Goal: Find specific page/section: Find specific page/section

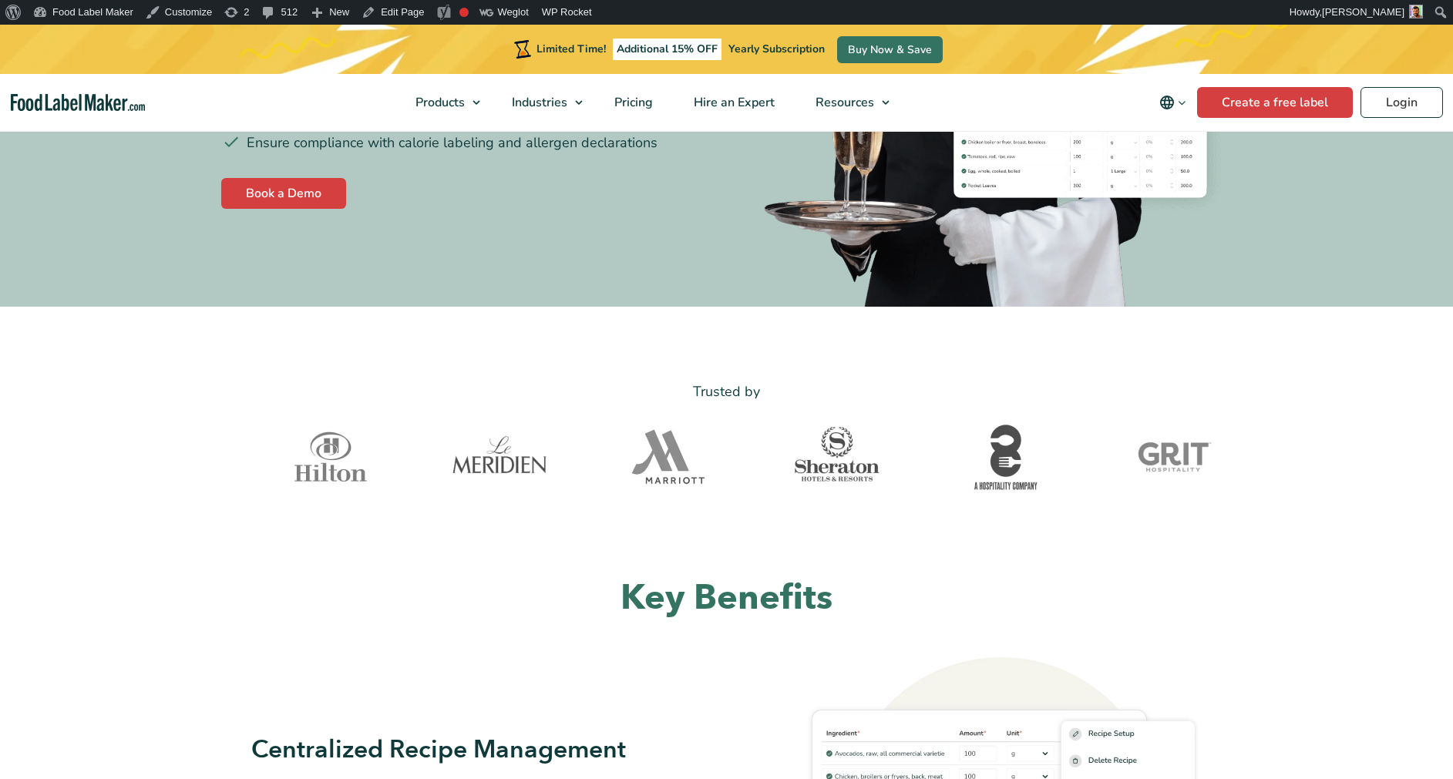
scroll to position [360, 0]
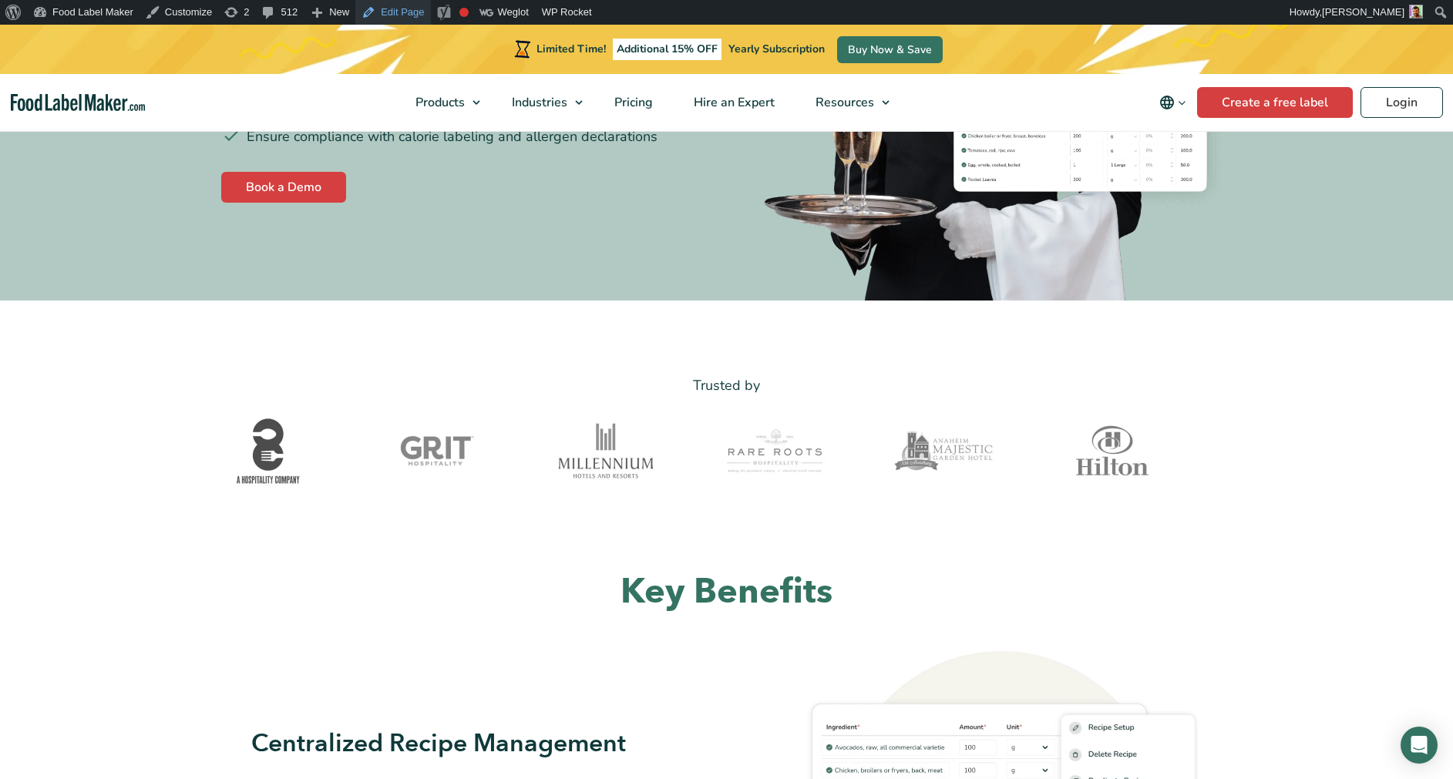
click at [403, 17] on link "Edit Page" at bounding box center [392, 12] width 75 height 25
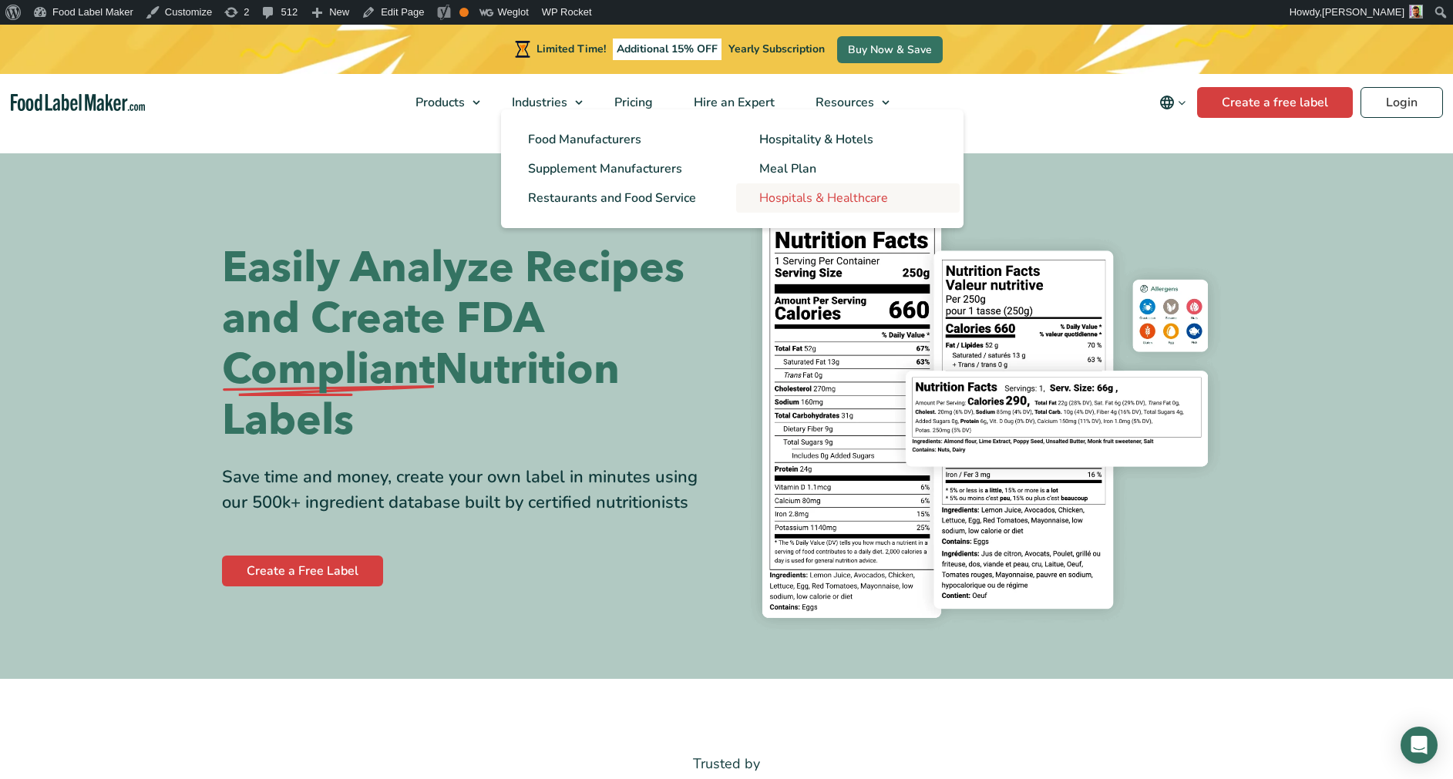
click at [798, 187] on link "Hospitals & Healthcare" at bounding box center [847, 197] width 223 height 29
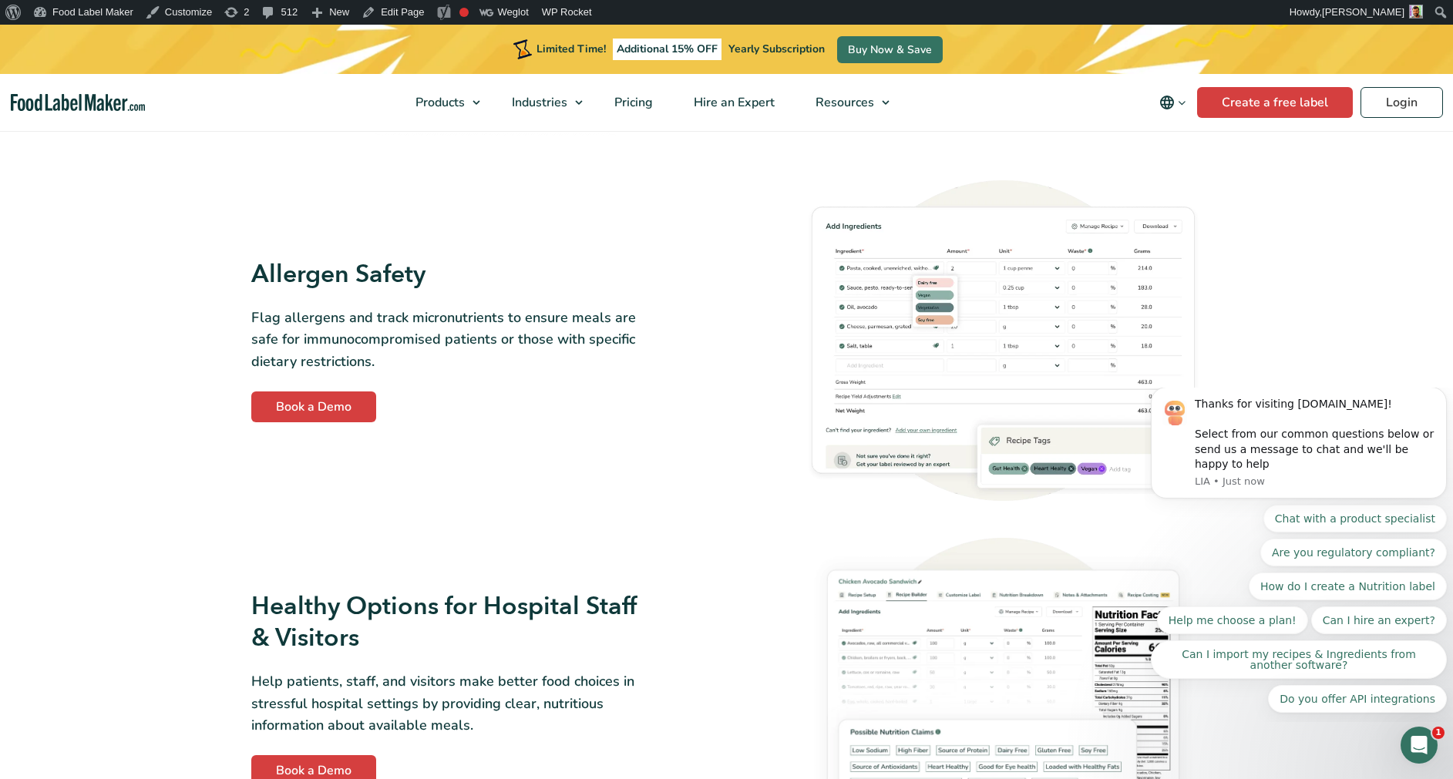
scroll to position [1702, 0]
